Goal: Transaction & Acquisition: Obtain resource

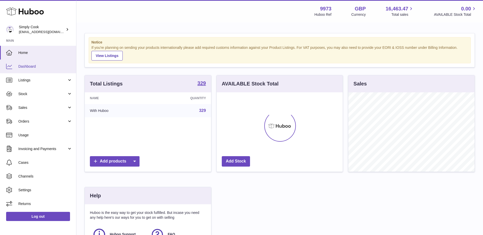
scroll to position [79, 126]
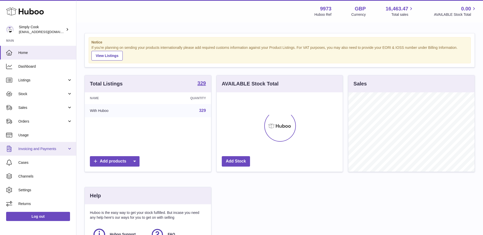
click at [51, 147] on span "Invoicing and Payments" at bounding box center [42, 149] width 49 height 5
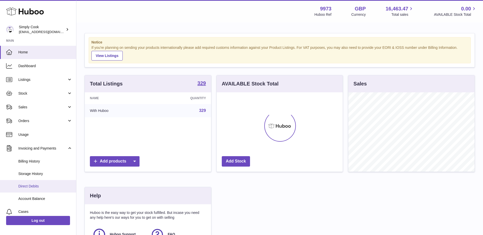
scroll to position [0, 0]
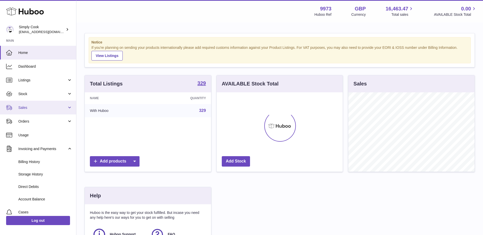
click at [46, 108] on span "Sales" at bounding box center [42, 107] width 49 height 5
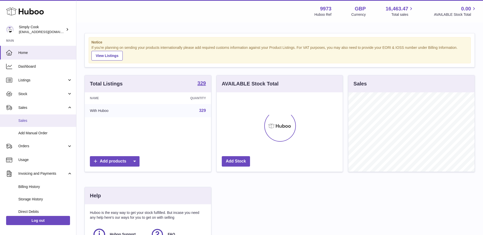
click at [38, 122] on span "Sales" at bounding box center [45, 120] width 54 height 5
click at [22, 122] on span "Sales" at bounding box center [45, 120] width 54 height 5
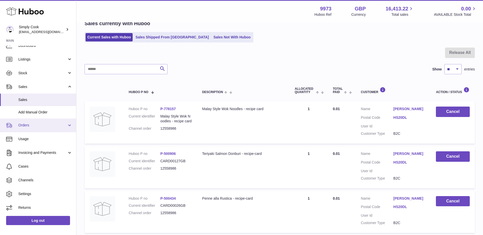
scroll to position [51, 0]
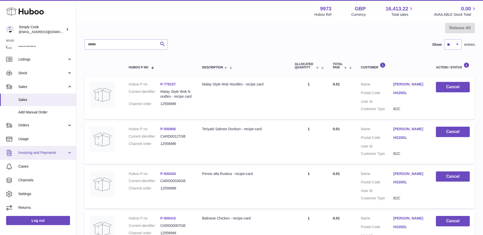
click at [45, 155] on span "Invoicing and Payments" at bounding box center [42, 152] width 49 height 5
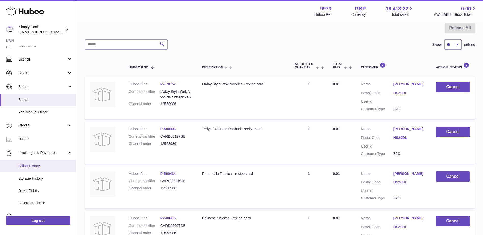
click at [44, 164] on span "Billing History" at bounding box center [45, 166] width 54 height 5
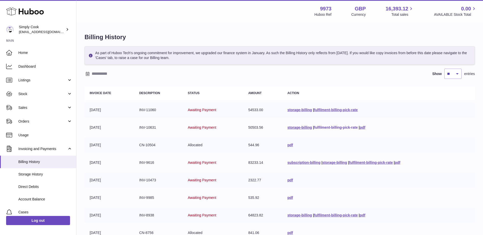
click at [345, 127] on link "fulfilment-billing-pick-rate" at bounding box center [336, 127] width 44 height 4
click at [365, 127] on link "pdf" at bounding box center [362, 127] width 6 height 4
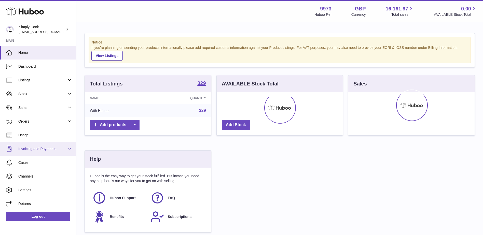
click at [42, 153] on link "Invoicing and Payments" at bounding box center [38, 149] width 76 height 14
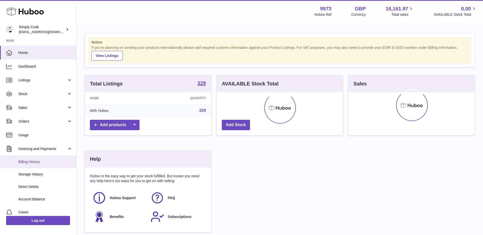
click at [37, 163] on span "Billing History" at bounding box center [45, 162] width 54 height 5
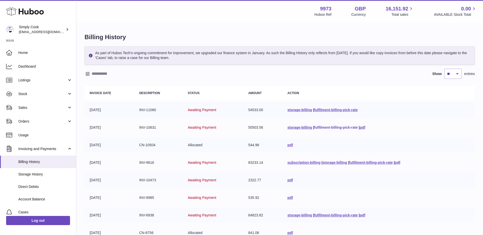
click at [350, 126] on link "fulfilment-billing-pick-rate" at bounding box center [336, 127] width 44 height 4
click at [399, 124] on td "storage-billing | fulfilment-billing-pick-rate | pdf" at bounding box center [378, 127] width 192 height 15
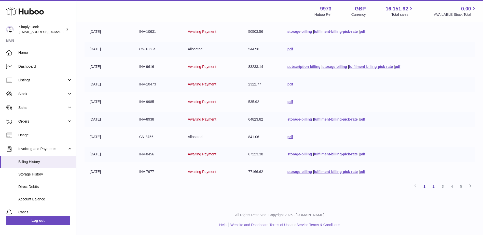
click at [433, 185] on link "2" at bounding box center [433, 186] width 9 height 9
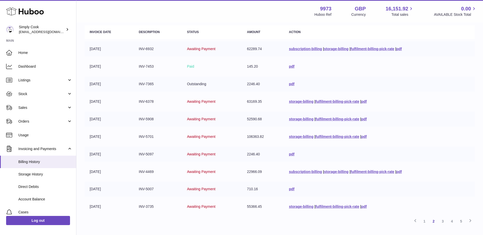
scroll to position [96, 0]
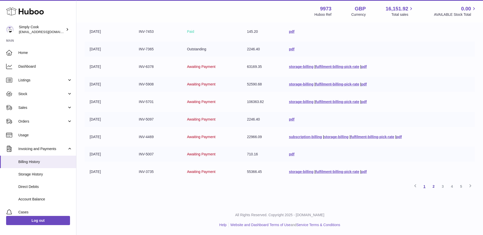
click at [423, 186] on link "1" at bounding box center [424, 186] width 9 height 9
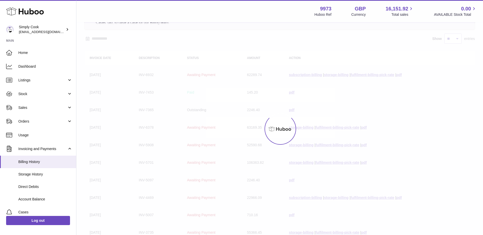
scroll to position [23, 0]
